Goal: Find specific page/section: Find specific page/section

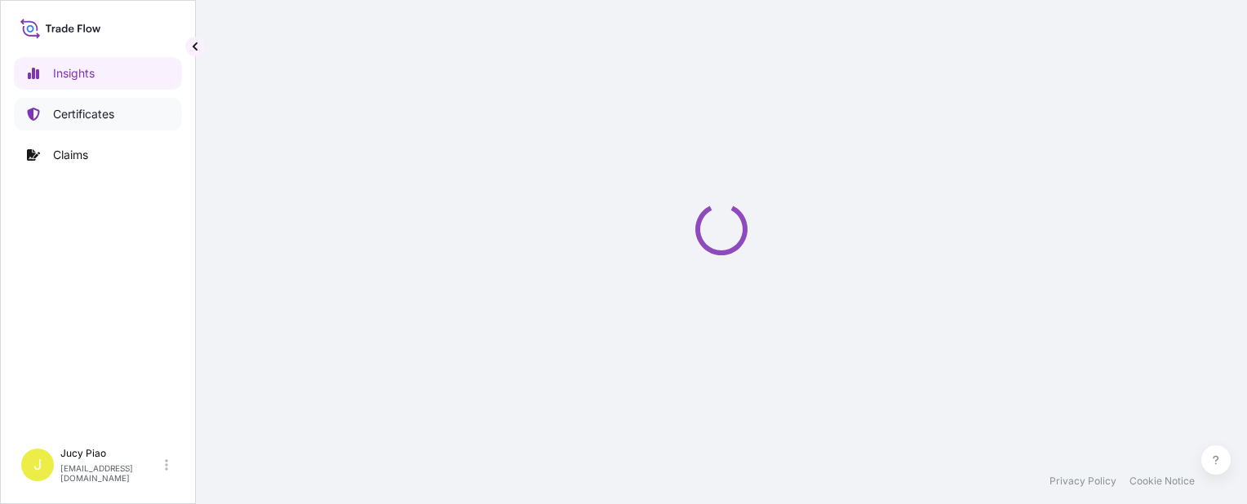
select select "2025"
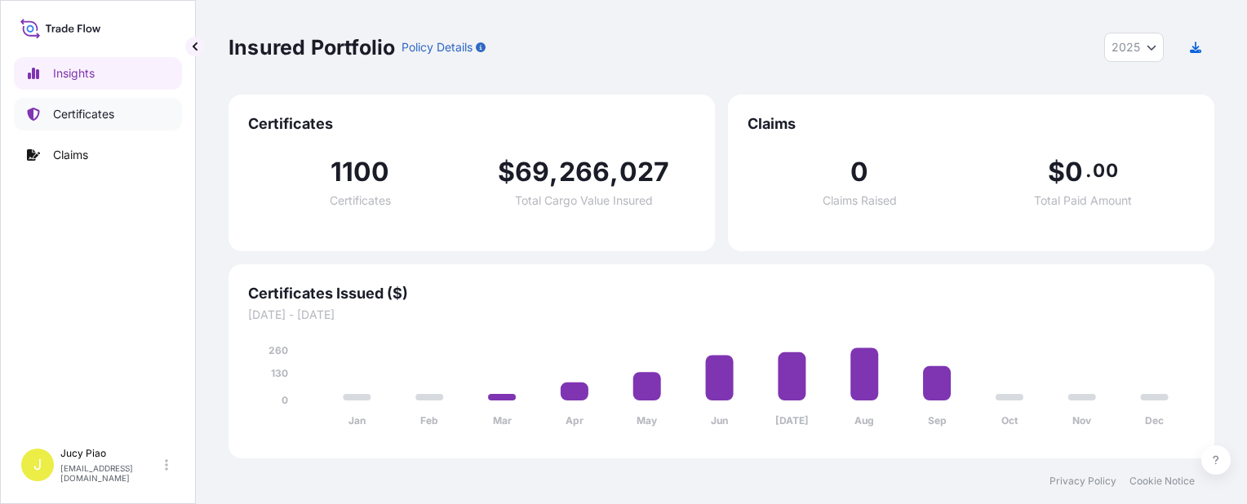
click at [65, 119] on p "Certificates" at bounding box center [83, 114] width 61 height 16
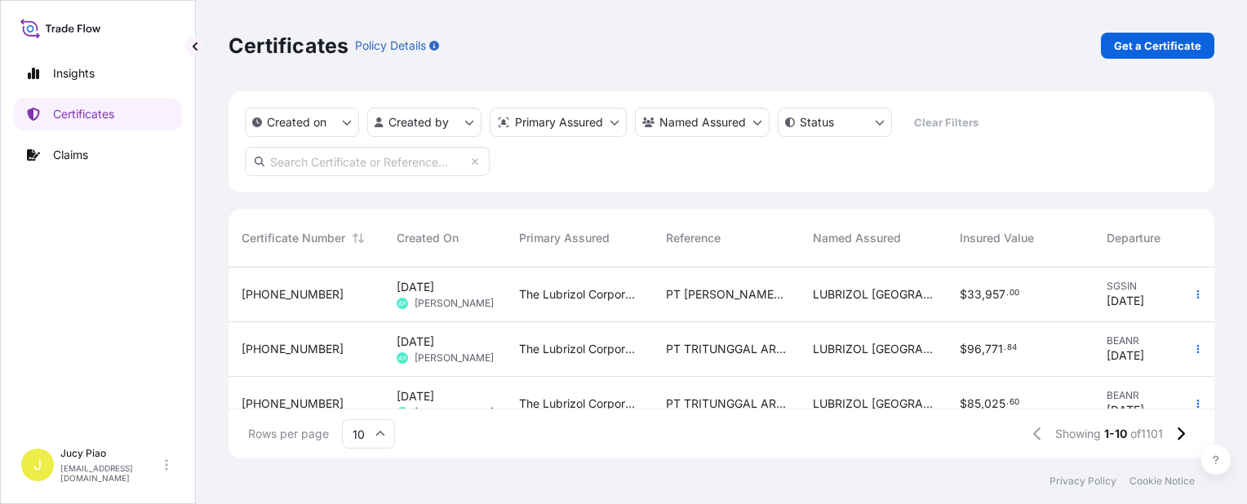
click at [608, 175] on div "Created on Created by Primary Assured Named Assured Status Clear Filters" at bounding box center [721, 141] width 986 height 101
